Goal: Task Accomplishment & Management: Complete application form

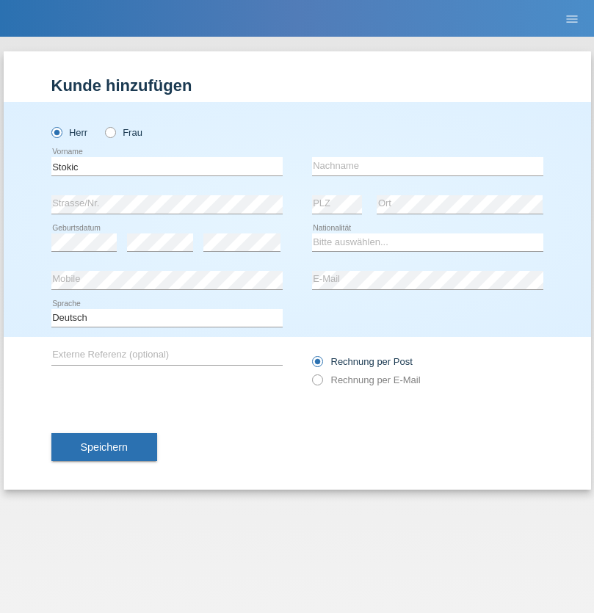
type input "Stokic"
click at [427, 166] on input "text" at bounding box center [427, 166] width 231 height 18
type input "Zeljko"
select select "RS"
select select "C"
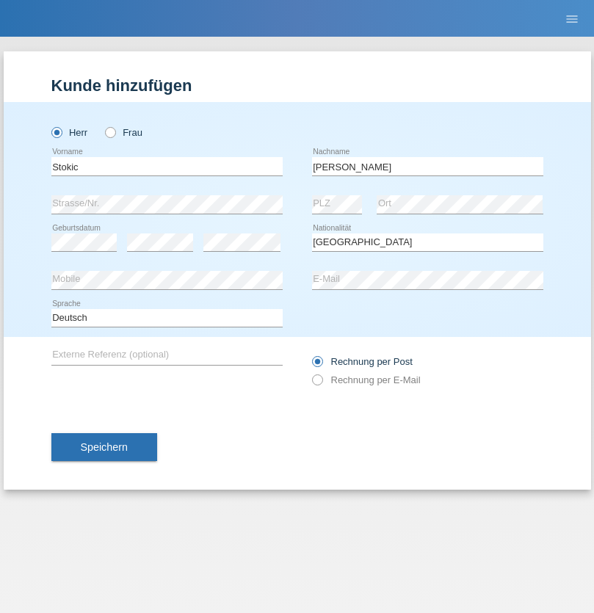
select select "15"
select select "06"
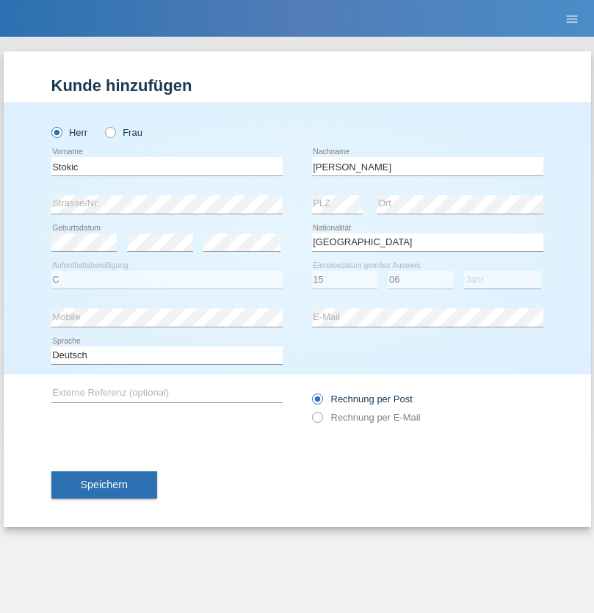
select select "1982"
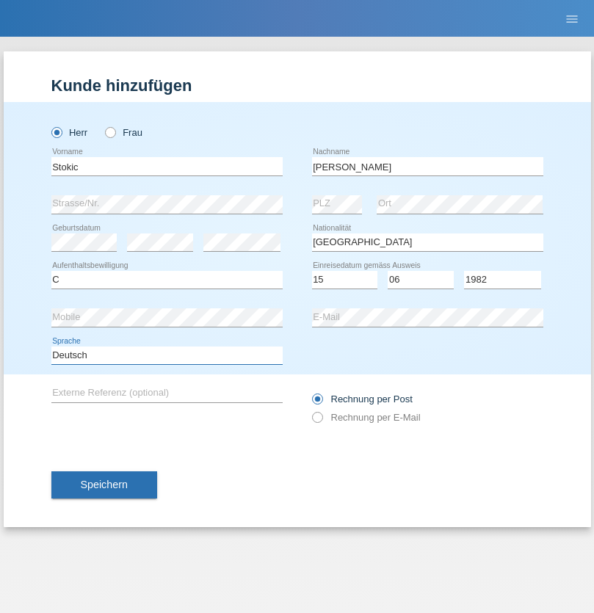
select select "en"
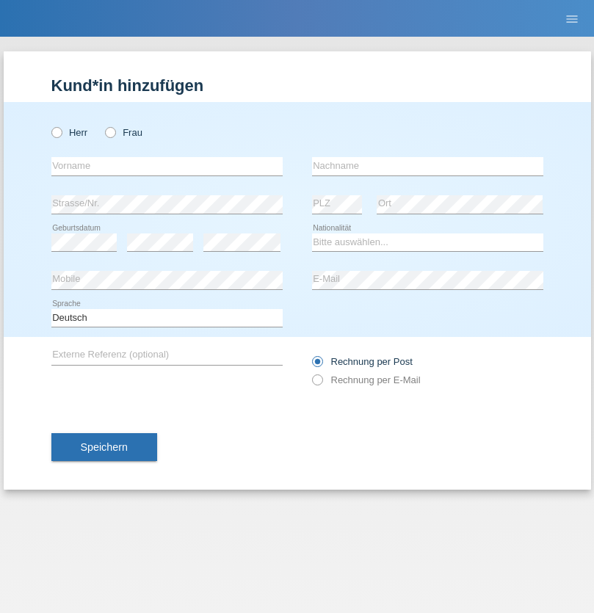
radio input "true"
click at [167, 166] on input "text" at bounding box center [166, 166] width 231 height 18
type input "Moutih"
click at [427, 166] on input "text" at bounding box center [427, 166] width 231 height 18
type input "Jebokji"
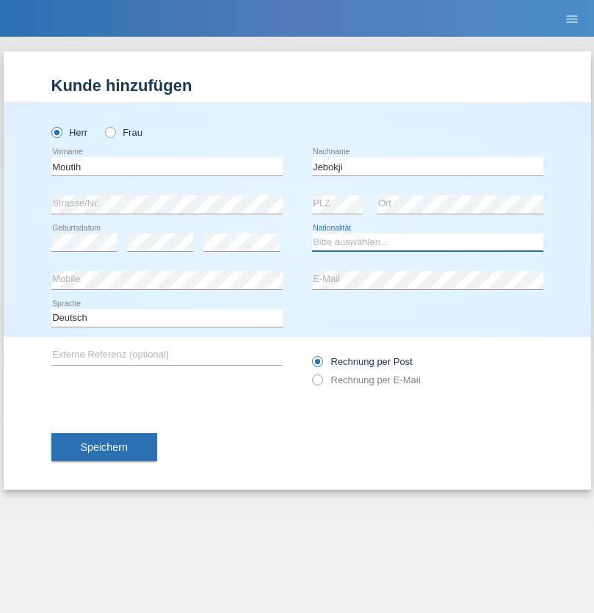
select select "FR"
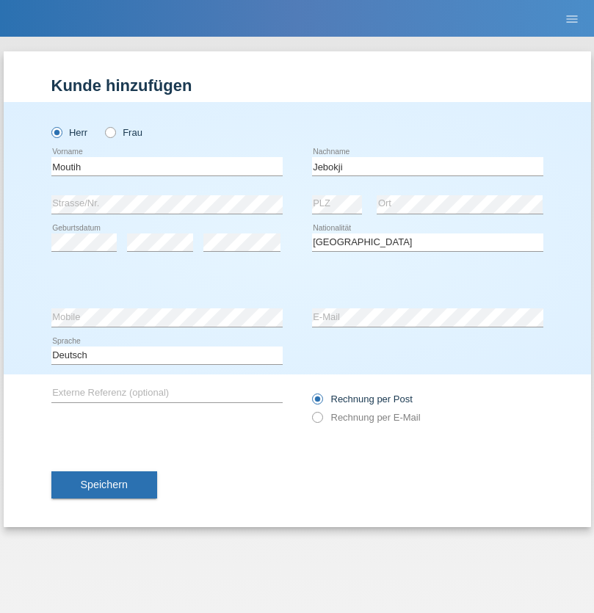
select select "C"
select select "01"
select select "06"
select select "2007"
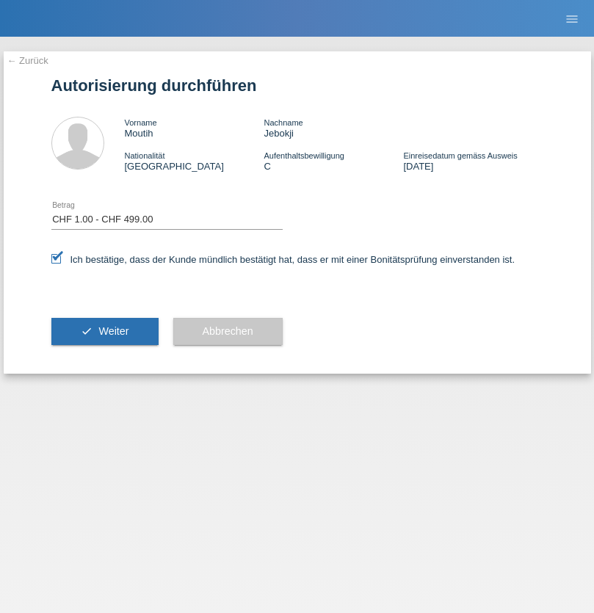
select select "1"
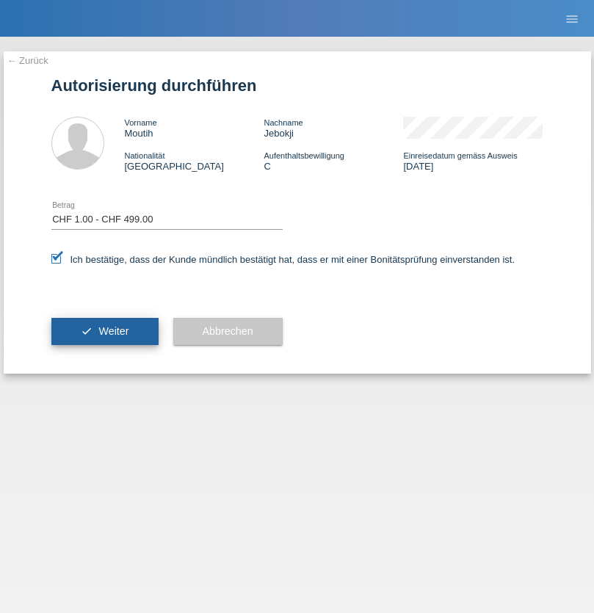
click at [104, 331] on span "Weiter" at bounding box center [113, 331] width 30 height 12
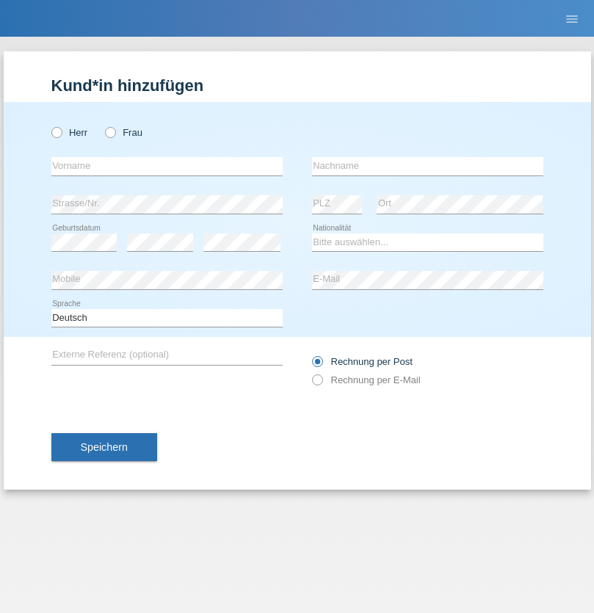
radio input "true"
click at [167, 166] on input "text" at bounding box center [166, 166] width 231 height 18
type input "Dunja"
click at [427, 166] on input "text" at bounding box center [427, 166] width 231 height 18
type input "[PERSON_NAME]"
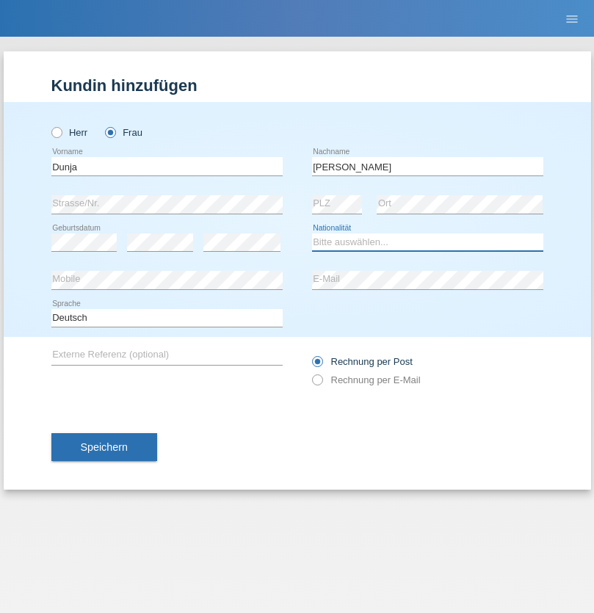
select select "HR"
select select "C"
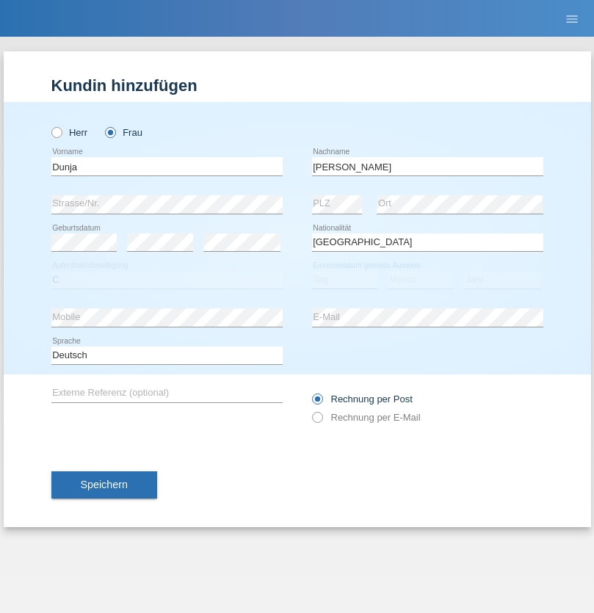
select select "02"
select select "09"
select select "2021"
